Goal: Transaction & Acquisition: Purchase product/service

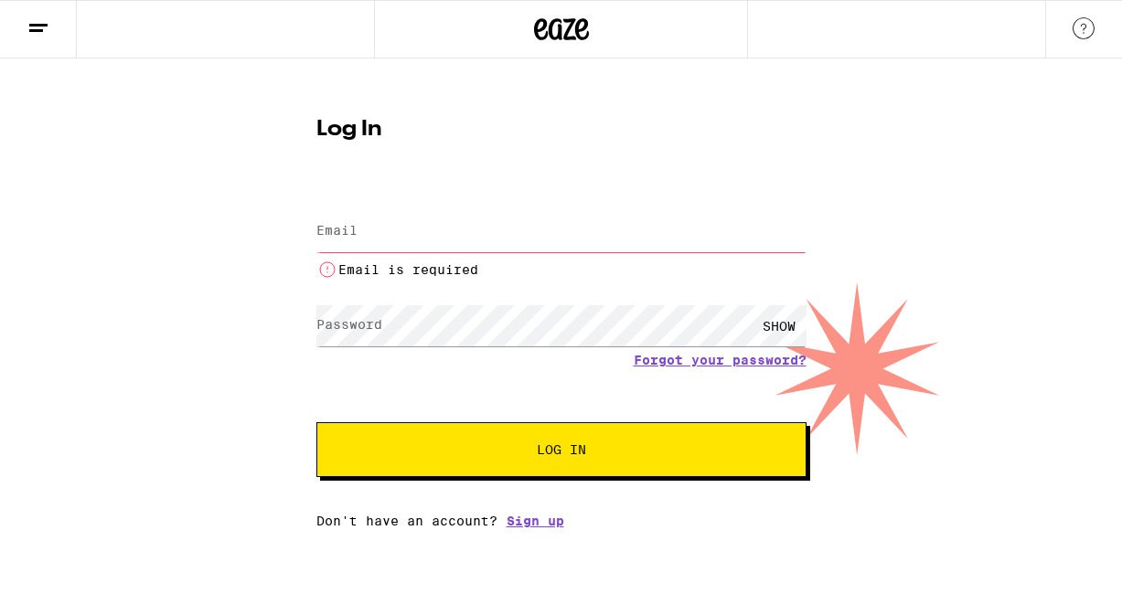
click at [369, 240] on input "Email" at bounding box center [561, 231] width 490 height 41
type input "[EMAIL_ADDRESS][DOMAIN_NAME]"
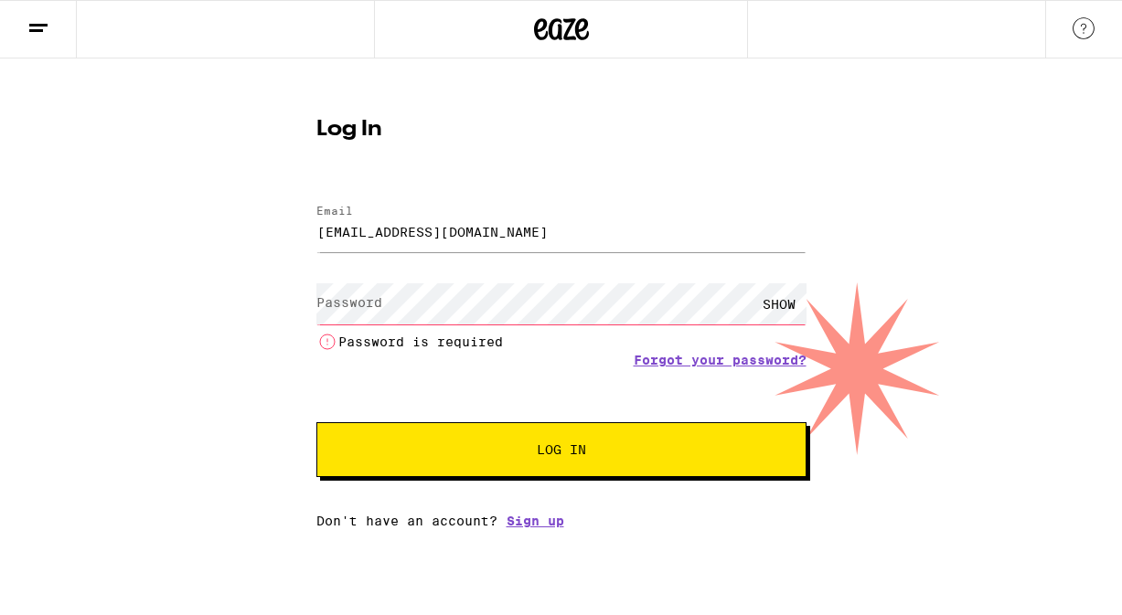
click at [331, 306] on label "Password" at bounding box center [349, 302] width 66 height 15
drag, startPoint x: 332, startPoint y: 305, endPoint x: 1039, endPoint y: 156, distance: 723.1
click at [1039, 156] on div "Log In Email Email [EMAIL_ADDRESS][DOMAIN_NAME] Password Password SHOW Password…" at bounding box center [561, 294] width 1122 height 470
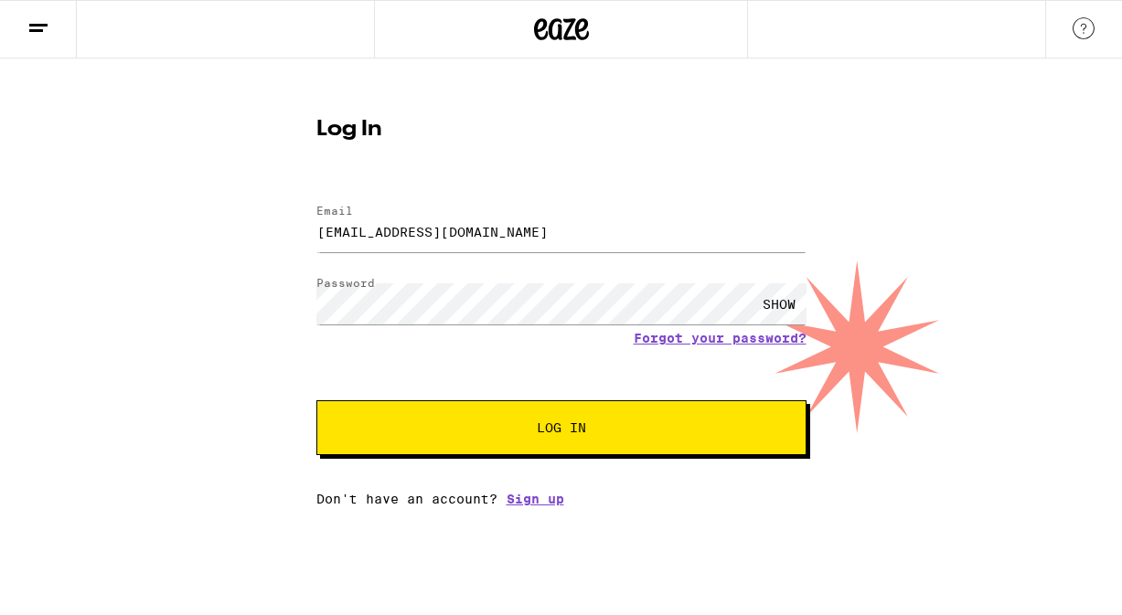
click at [525, 431] on span "Log In" at bounding box center [561, 427] width 342 height 13
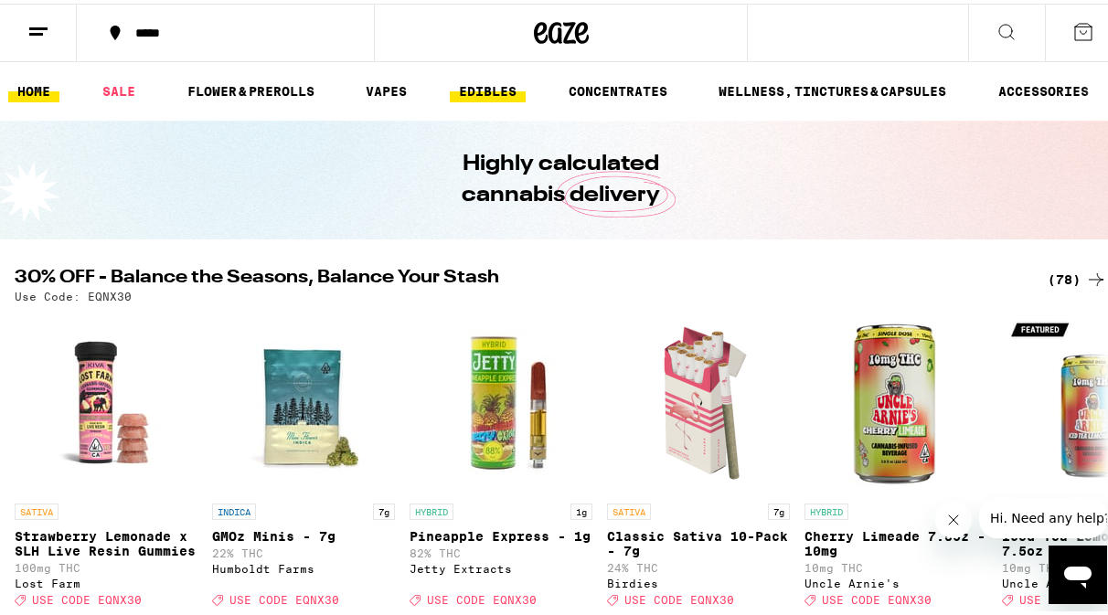
click at [484, 88] on link "EDIBLES" at bounding box center [488, 88] width 76 height 22
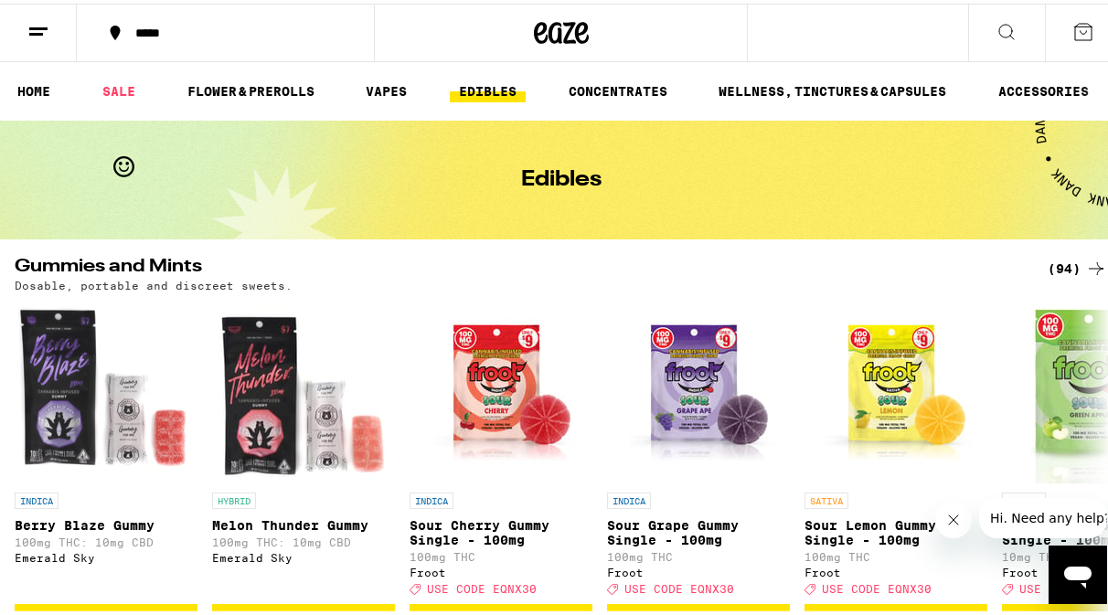
click at [1049, 265] on div "(94)" at bounding box center [1077, 265] width 59 height 22
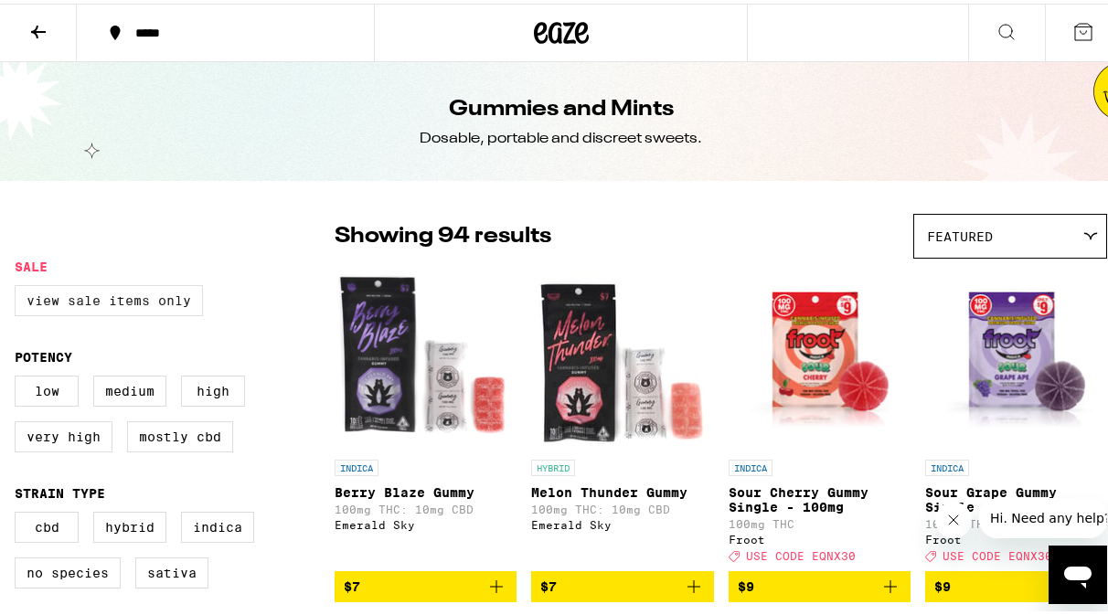
click at [106, 301] on label "View Sale Items Only" at bounding box center [109, 297] width 188 height 31
click at [19, 285] on input "View Sale Items Only" at bounding box center [18, 284] width 1 height 1
checkbox input "true"
